Goal: Transaction & Acquisition: Purchase product/service

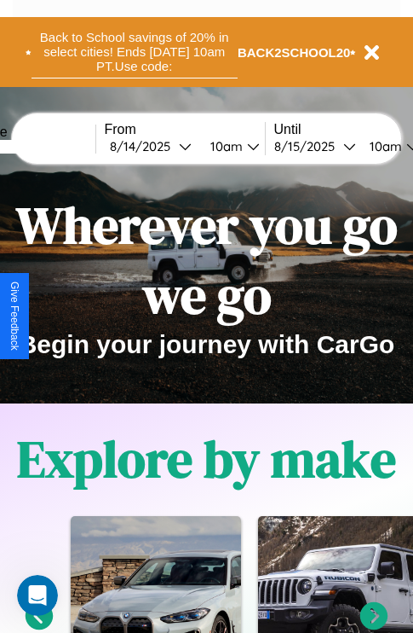
click at [134, 52] on button "Back to School savings of 20% in select cities! Ends [DATE] 10am PT. Use code:" at bounding box center [135, 52] width 206 height 53
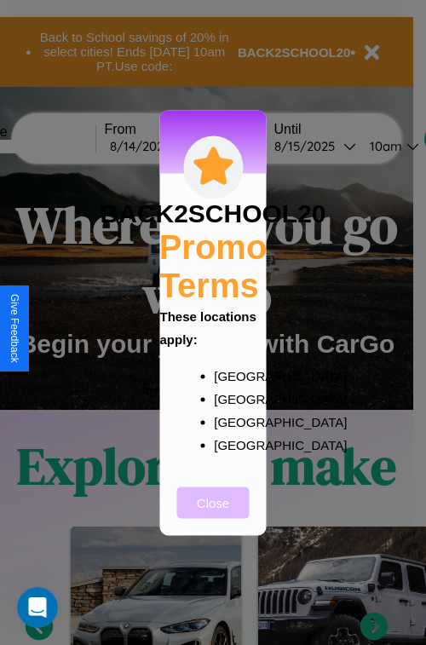
click at [213, 514] on button "Close" at bounding box center [213, 503] width 72 height 32
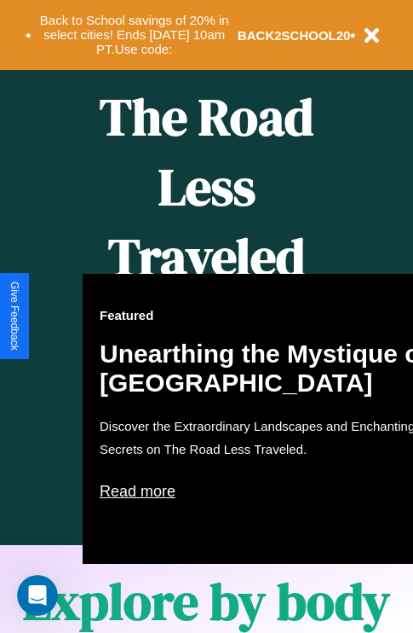
scroll to position [696, 0]
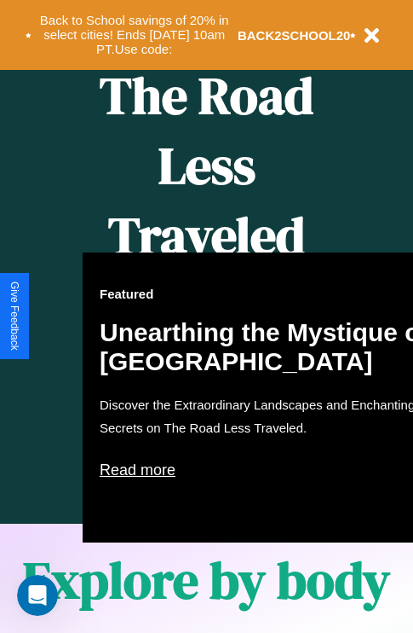
click at [206, 316] on div "Featured Unearthing the Mystique of [GEOGRAPHIC_DATA] Discover the Extraordinar…" at bounding box center [270, 397] width 375 height 290
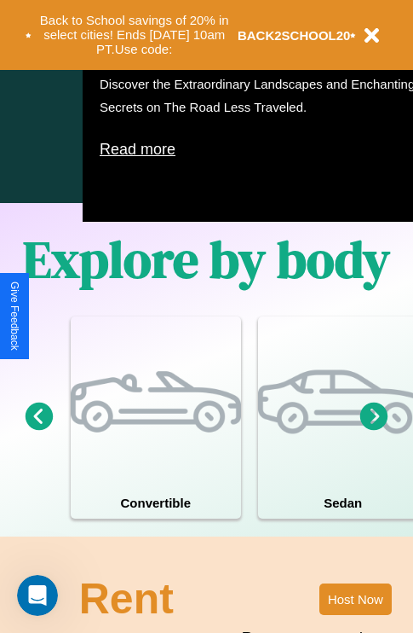
scroll to position [1095, 0]
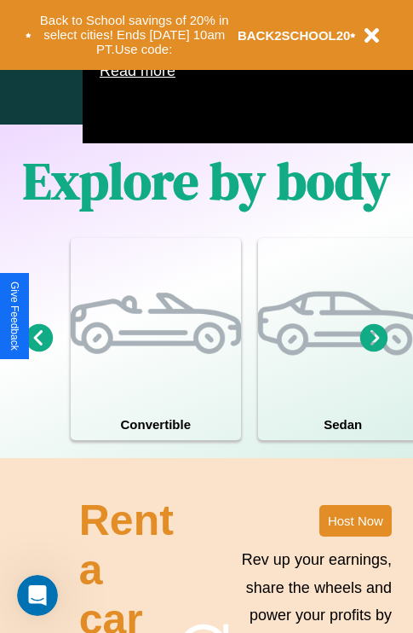
click at [38, 351] on icon at bounding box center [40, 337] width 28 height 28
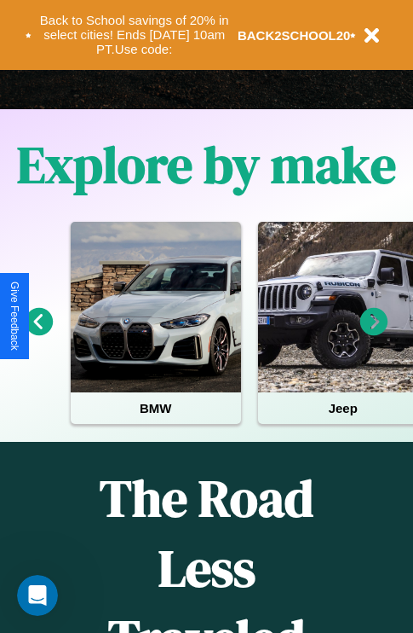
scroll to position [263, 0]
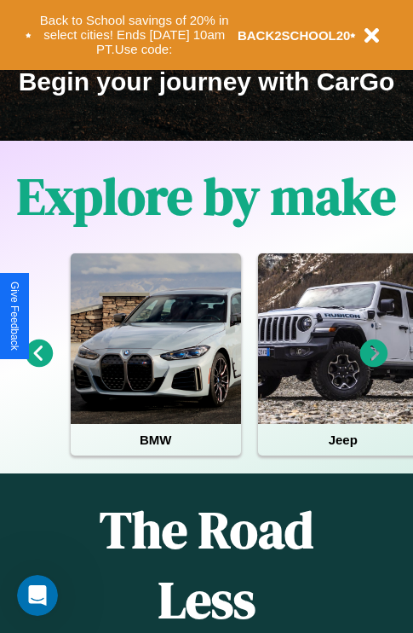
click at [374, 365] on icon at bounding box center [375, 353] width 28 height 28
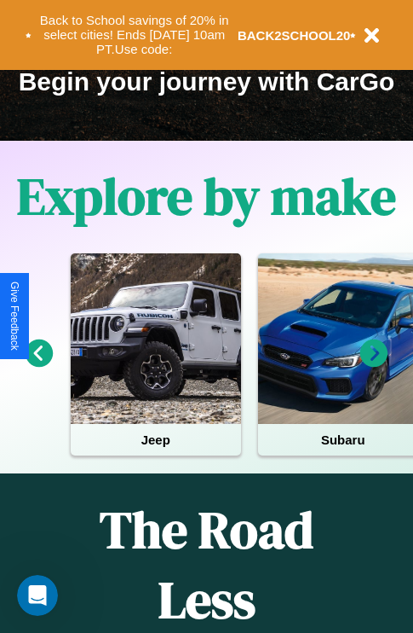
click at [374, 365] on icon at bounding box center [375, 353] width 28 height 28
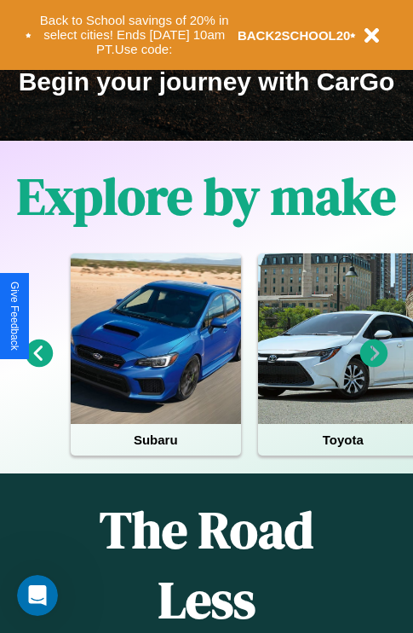
scroll to position [96, 390]
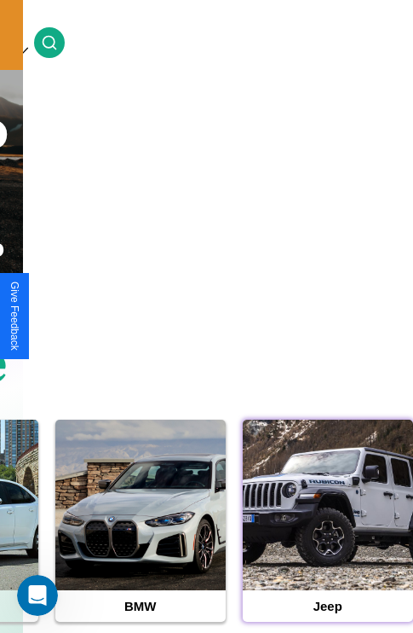
click at [327, 531] on div at bounding box center [328, 504] width 170 height 170
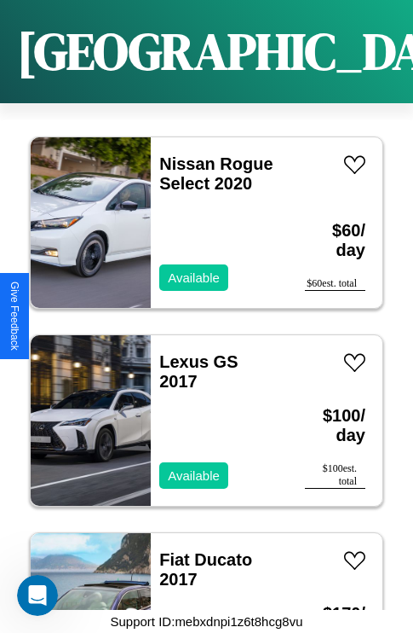
scroll to position [2833, 0]
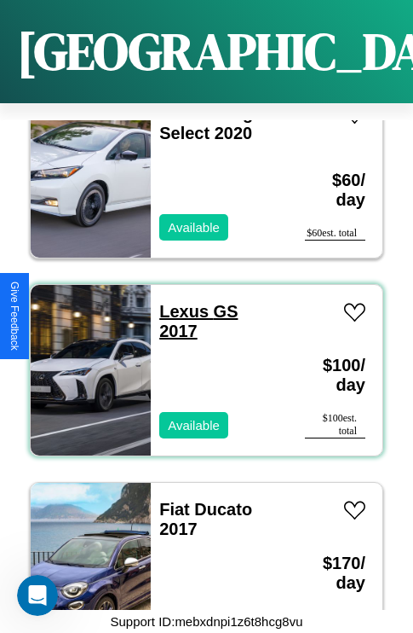
click at [179, 302] on link "Lexus GS 2017" at bounding box center [198, 321] width 78 height 38
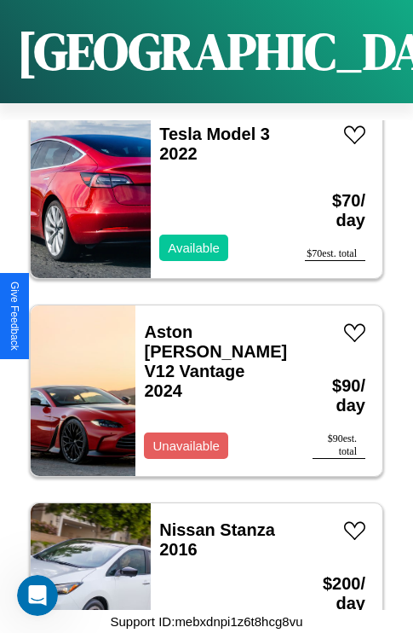
scroll to position [3624, 0]
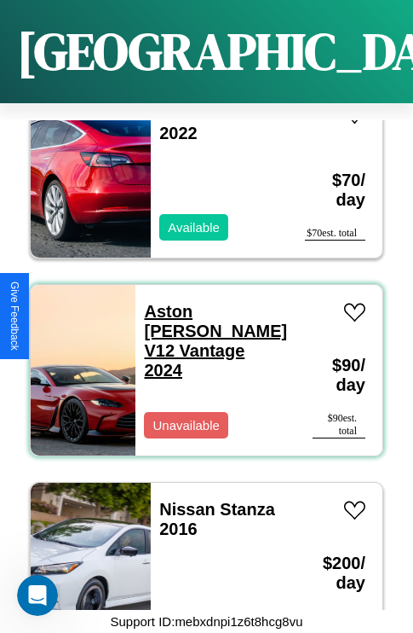
click at [206, 302] on link "Aston [PERSON_NAME] V12 Vantage 2024" at bounding box center [215, 341] width 143 height 78
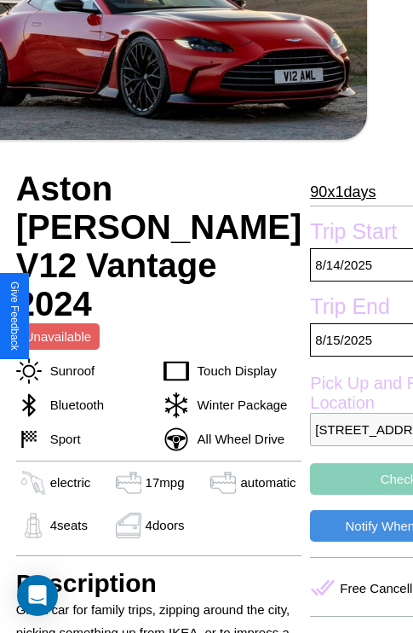
scroll to position [425, 82]
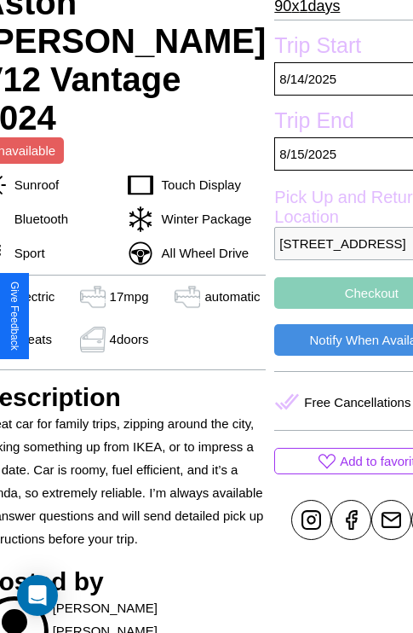
click at [315, 309] on button "Checkout" at bounding box center [371, 293] width 194 height 32
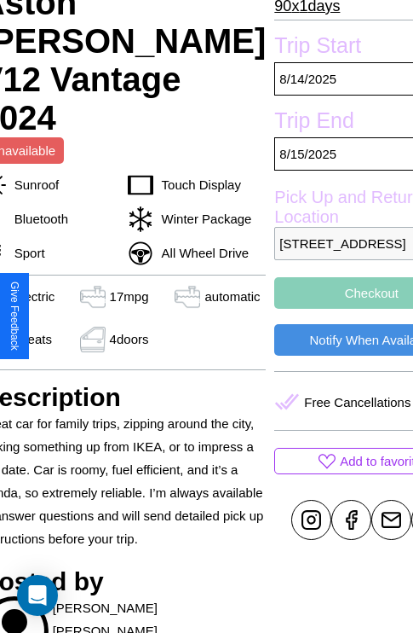
click at [315, 309] on button "Checkout" at bounding box center [371, 293] width 194 height 32
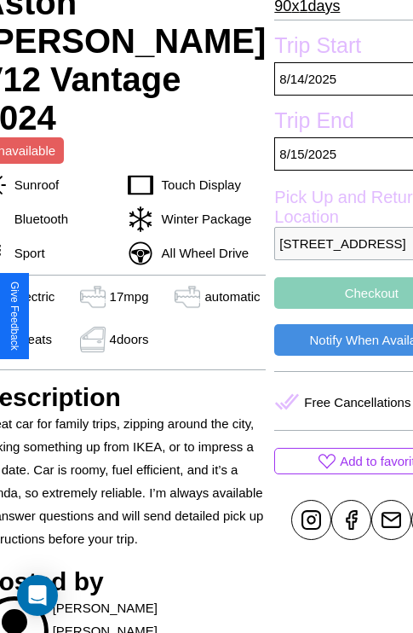
click at [315, 309] on button "Checkout" at bounding box center [371, 293] width 194 height 32
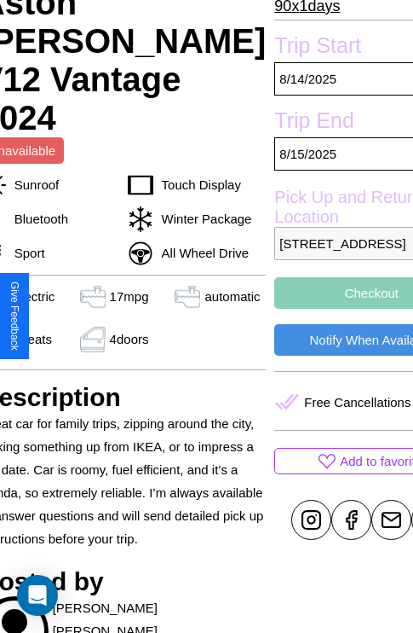
click at [315, 309] on button "Checkout" at bounding box center [371, 293] width 194 height 32
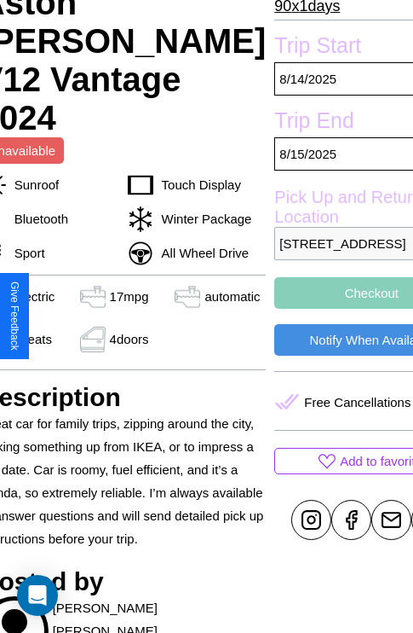
click at [315, 309] on button "Checkout" at bounding box center [371, 293] width 194 height 32
